Goal: Information Seeking & Learning: Compare options

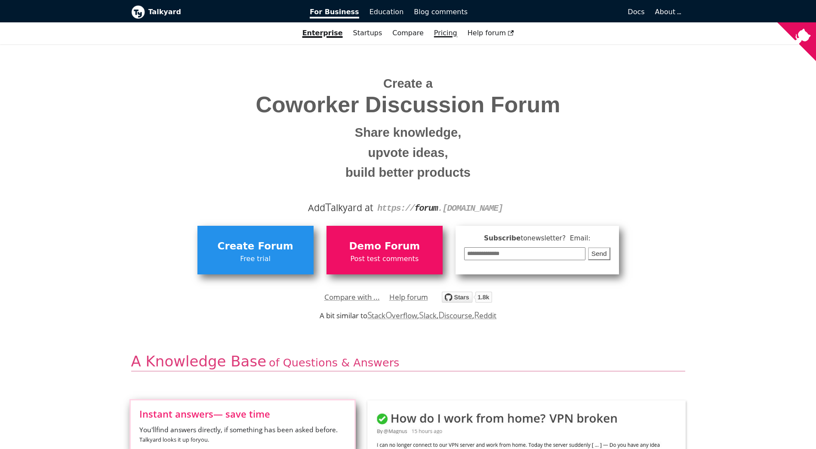
click at [439, 35] on link "Pricing" at bounding box center [446, 33] width 34 height 15
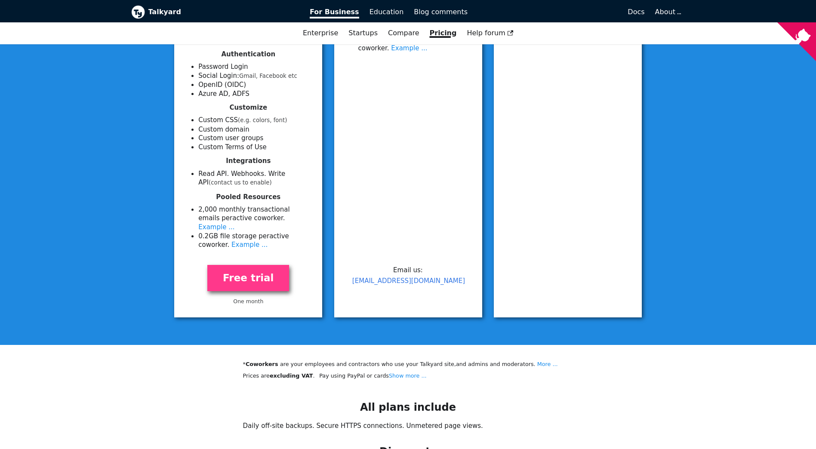
scroll to position [387, 0]
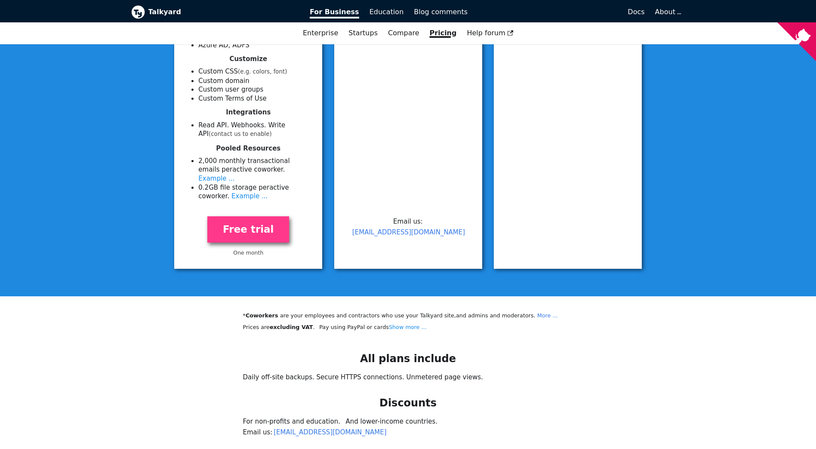
click at [537, 312] on link "More ..." at bounding box center [547, 315] width 21 height 6
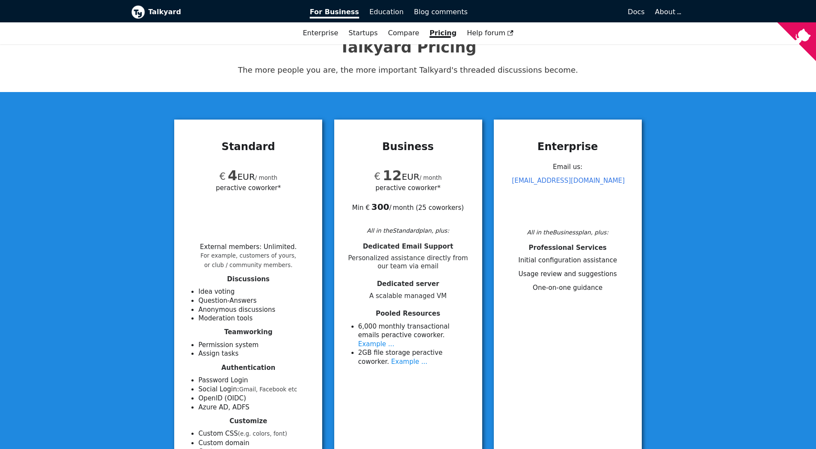
scroll to position [0, 0]
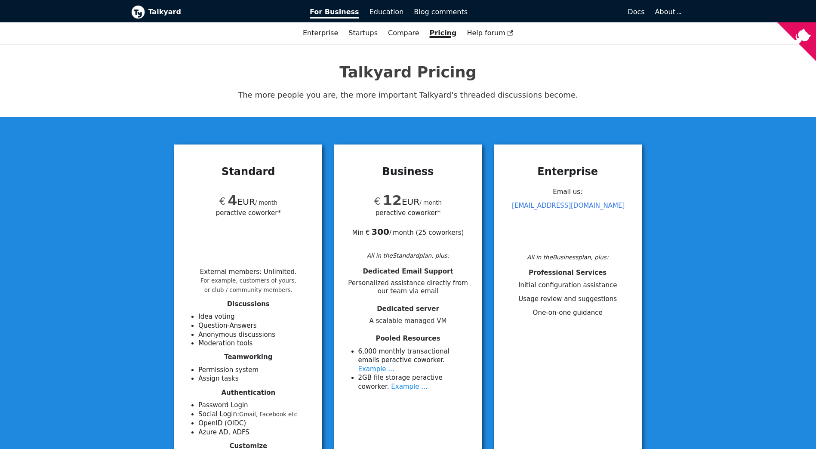
drag, startPoint x: 744, startPoint y: 161, endPoint x: 741, endPoint y: 153, distance: 8.3
click at [744, 161] on div "Standard € 4 EUR / month per active coworker* External members : Unlimited . Fo…" at bounding box center [408, 400] width 816 height 566
click at [329, 34] on link "Enterprise" at bounding box center [321, 33] width 46 height 15
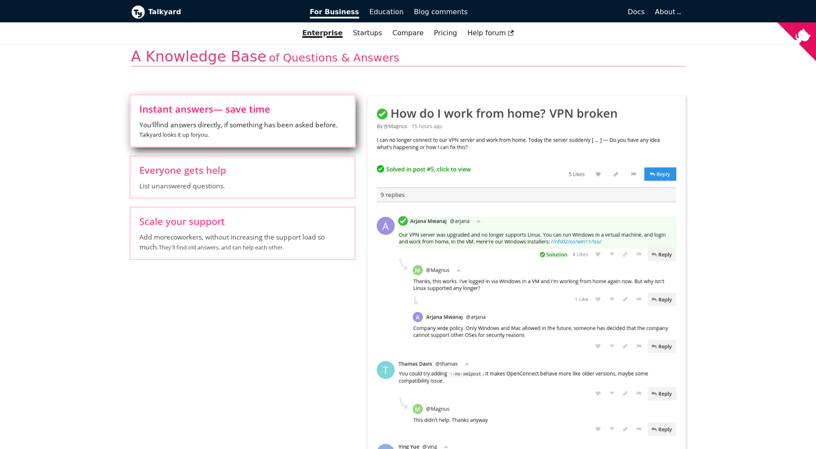
scroll to position [301, 0]
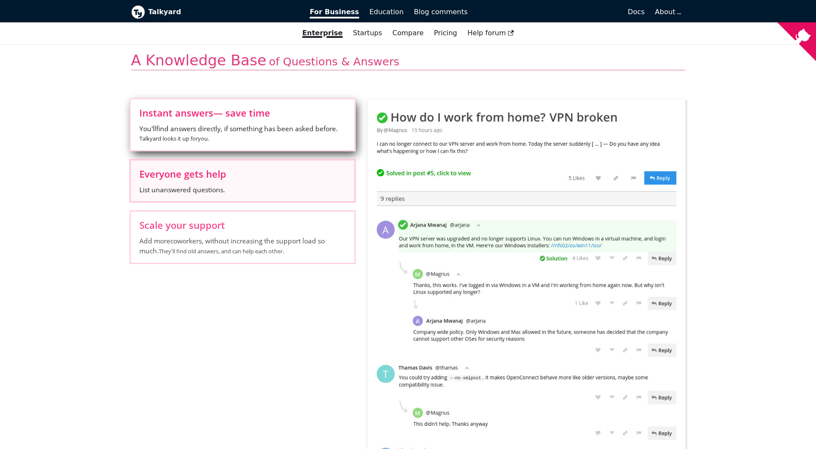
click at [220, 173] on span "Everyone gets help" at bounding box center [242, 173] width 206 height 9
click at [0, 0] on input "Everyone gets help List unanswered questions." at bounding box center [0, 0] width 0 height 0
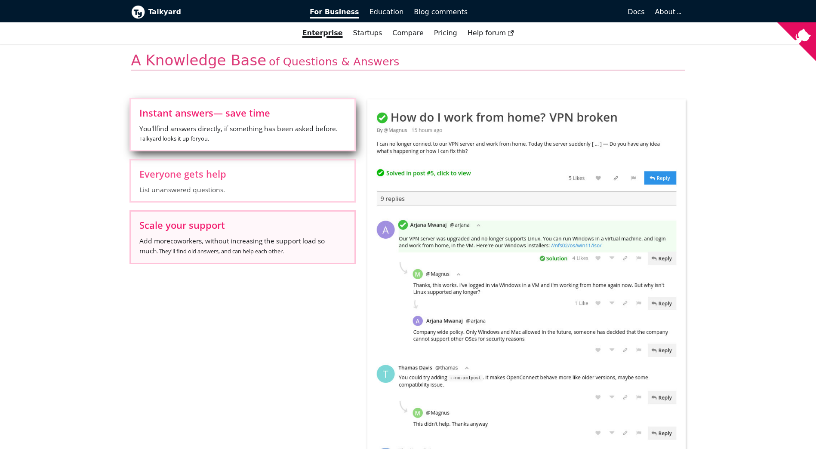
click at [199, 227] on span "Scale your support" at bounding box center [242, 224] width 206 height 9
click at [0, 0] on input "Scale your support Add more coworkers , without increasing the support load so …" at bounding box center [0, 0] width 0 height 0
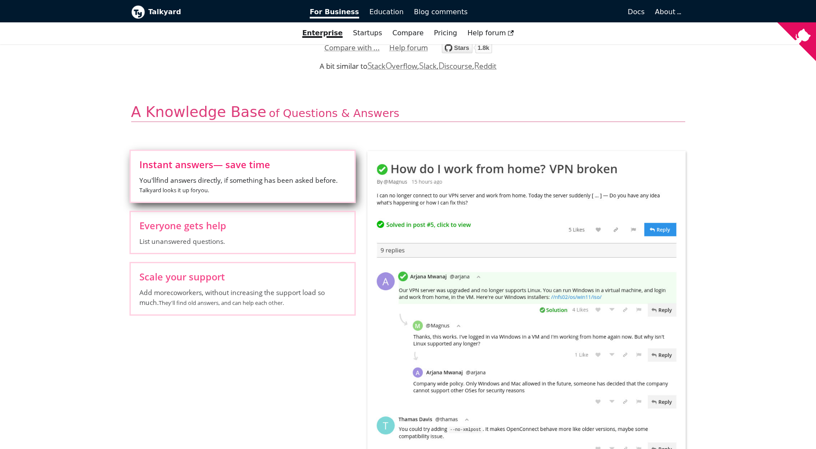
scroll to position [0, 0]
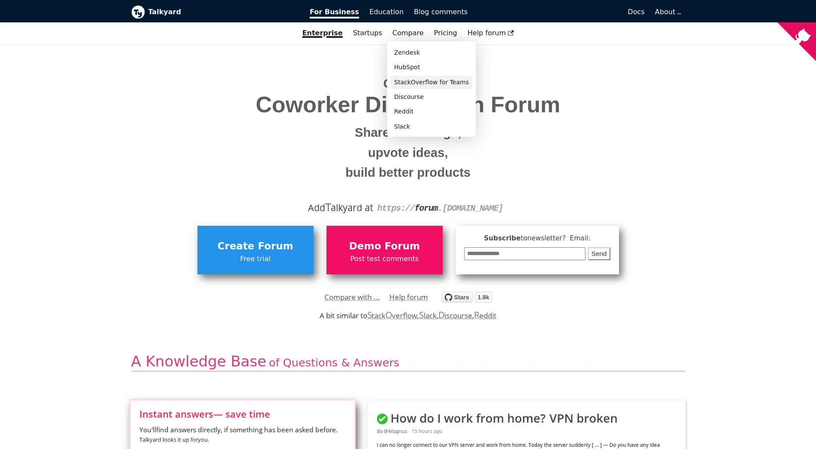
click at [414, 83] on link "StackOverflow for Teams" at bounding box center [431, 82] width 82 height 13
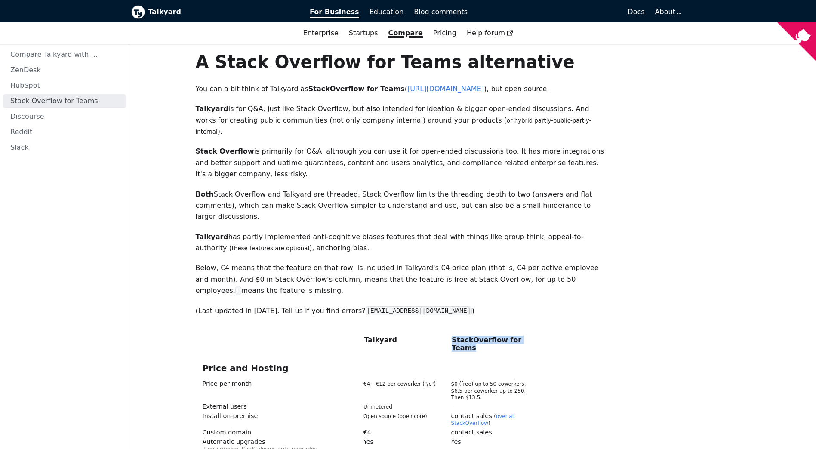
drag, startPoint x: 452, startPoint y: 308, endPoint x: 534, endPoint y: 311, distance: 81.3
click at [534, 336] on div "Talkyard StackOverflow for Teams" at bounding box center [402, 345] width 398 height 18
copy span "StackOverflow for Teams"
